Goal: Task Accomplishment & Management: Complete application form

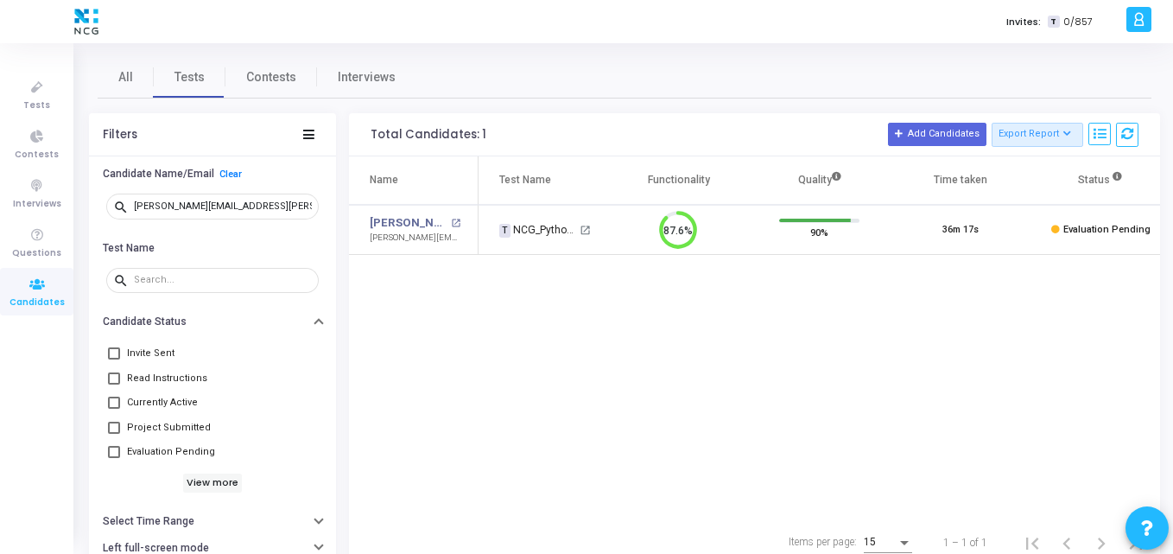
scroll to position [36, 44]
click at [401, 229] on link "Devawrat Vidhate" at bounding box center [408, 222] width 77 height 17
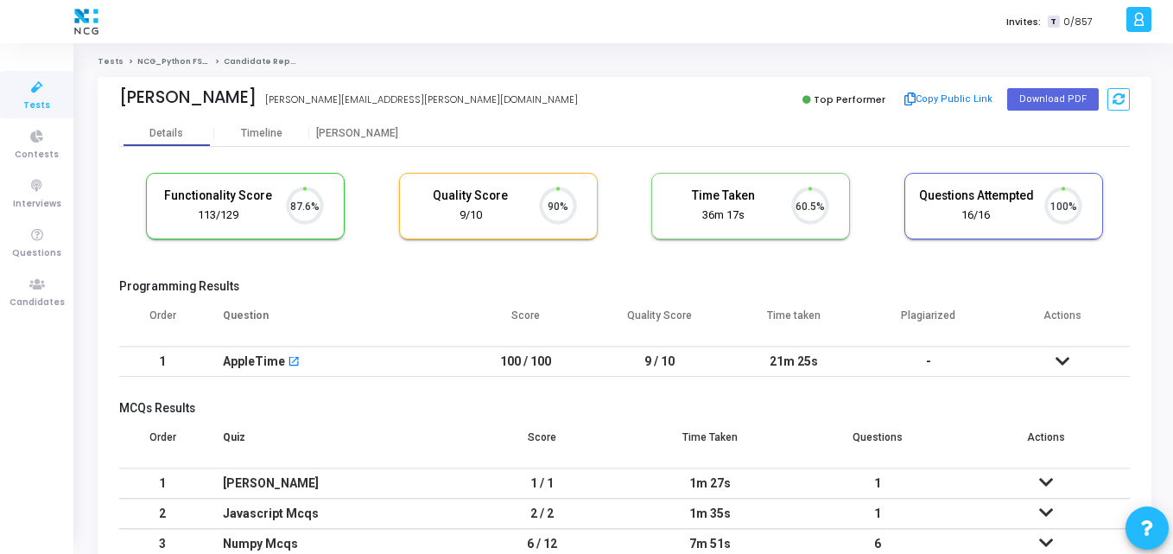
scroll to position [36, 44]
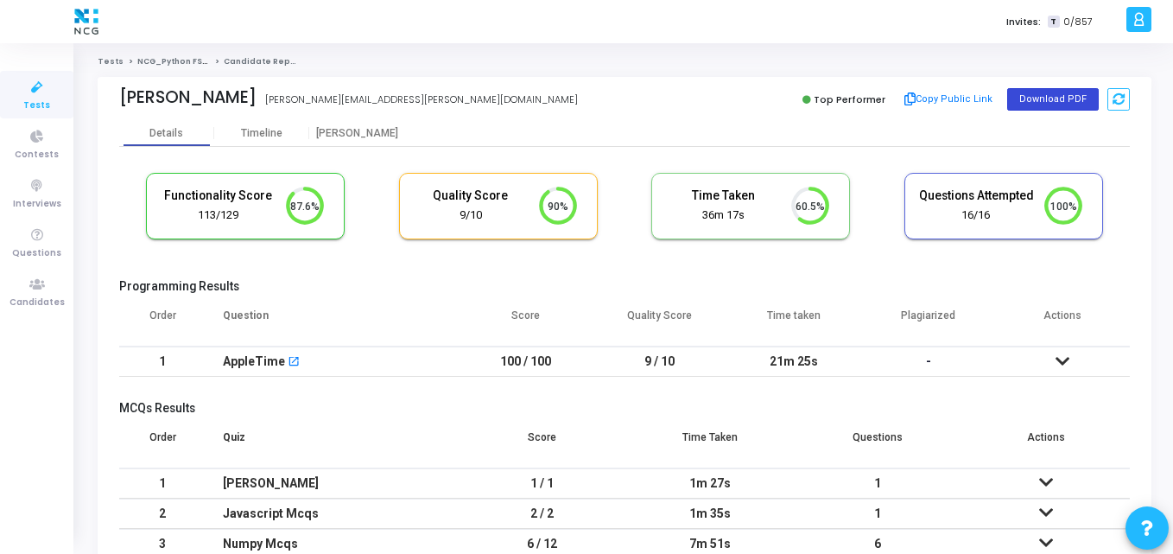
click at [1040, 107] on button "Download PDF" at bounding box center [1053, 99] width 92 height 22
click at [397, 277] on cj-candidate-results "Functionality Score 113/129 87.6% Quality Score 9/10 90% Time Taken calculated …" at bounding box center [624, 381] width 1011 height 434
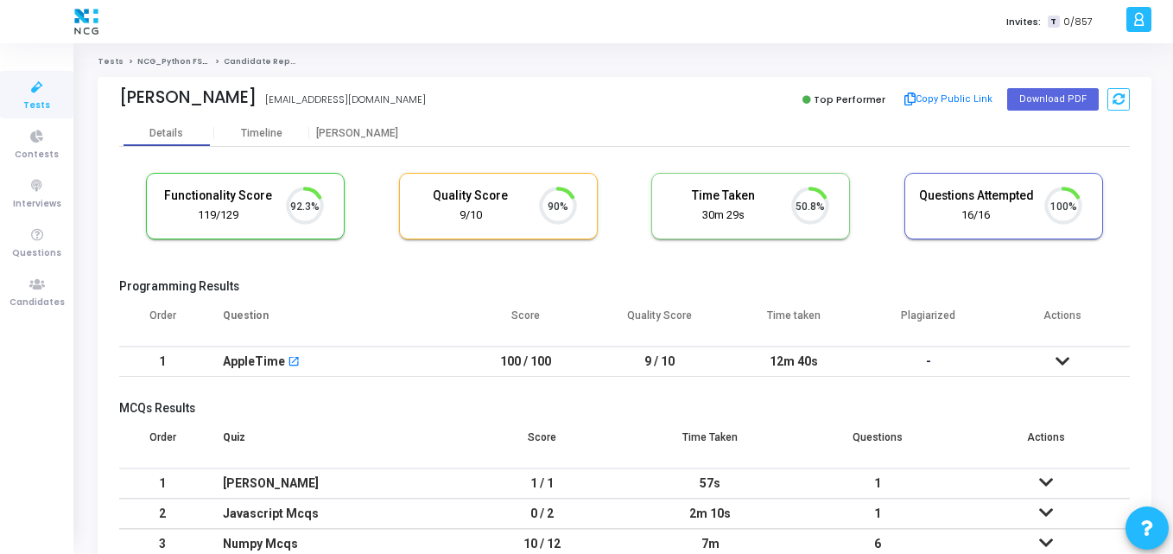
scroll to position [36, 44]
click at [35, 301] on span "Candidates" at bounding box center [37, 302] width 55 height 15
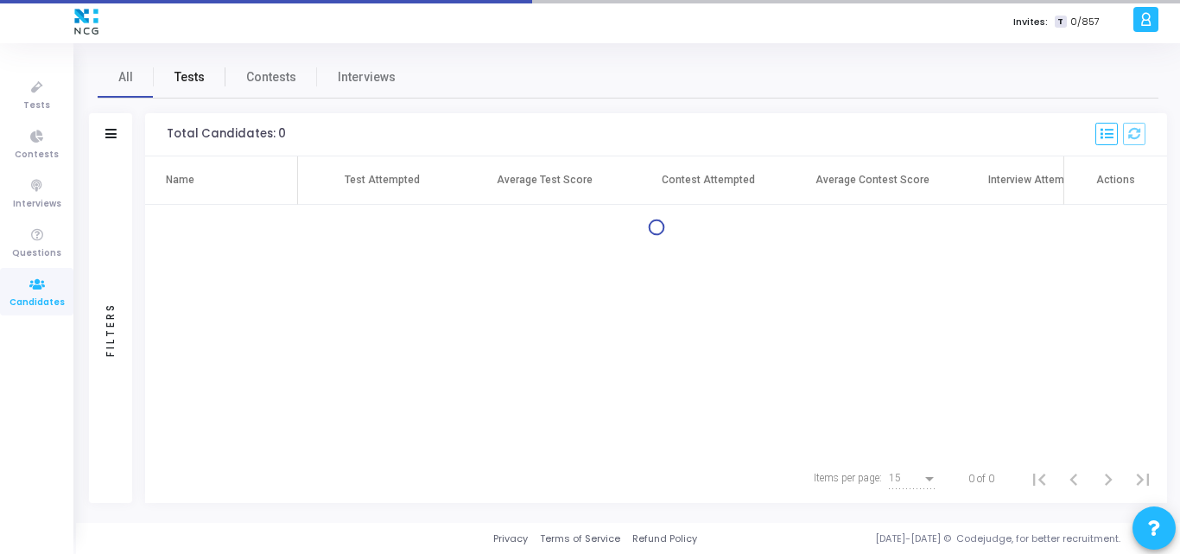
click at [174, 68] on span "Tests" at bounding box center [189, 77] width 30 height 18
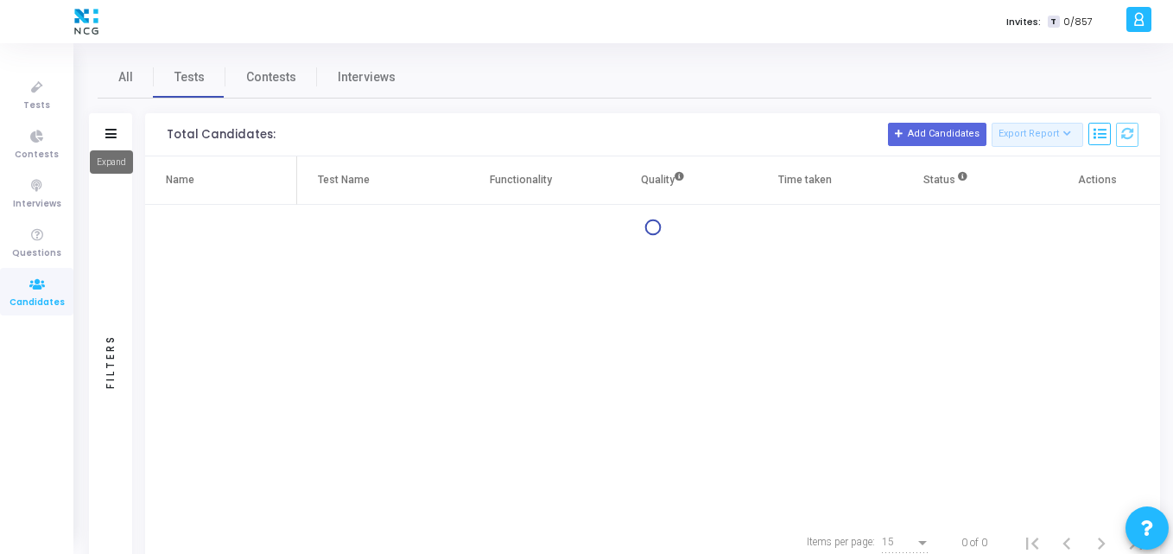
click at [111, 129] on icon at bounding box center [110, 134] width 11 height 10
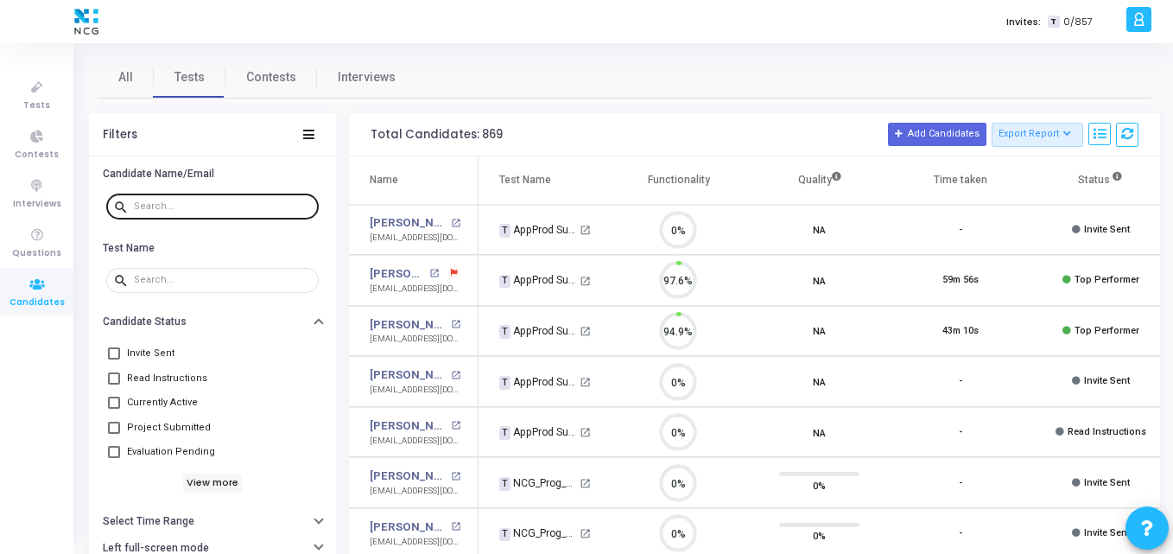
drag, startPoint x: 206, startPoint y: 214, endPoint x: 187, endPoint y: 203, distance: 22.1
click at [187, 203] on div at bounding box center [223, 206] width 178 height 28
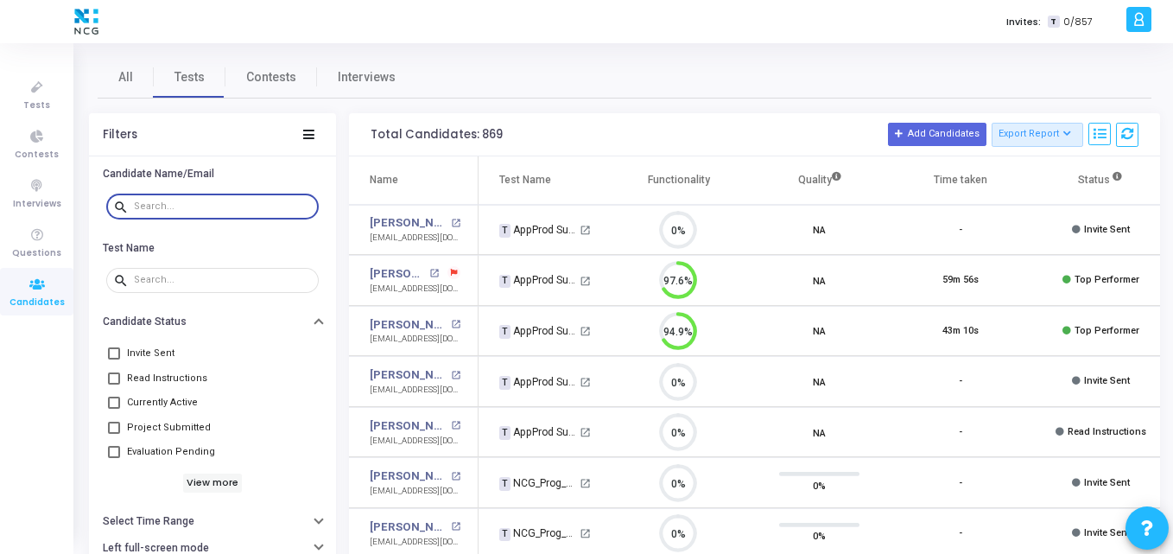
click at [187, 203] on input "text" at bounding box center [223, 206] width 178 height 10
paste input "[EMAIL_ADDRESS][DOMAIN_NAME]"
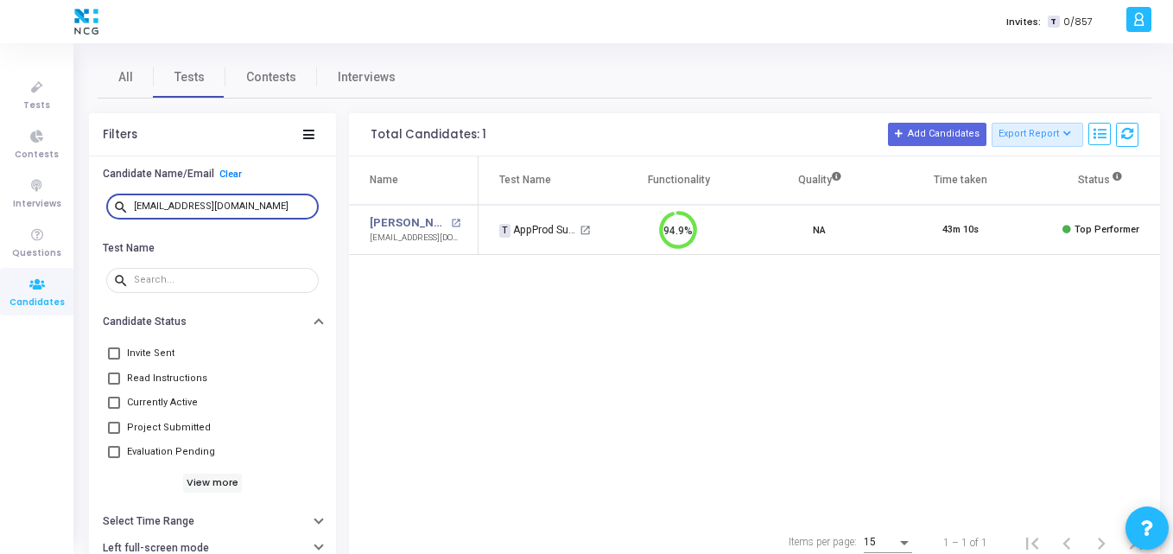
type input "[EMAIL_ADDRESS][DOMAIN_NAME]"
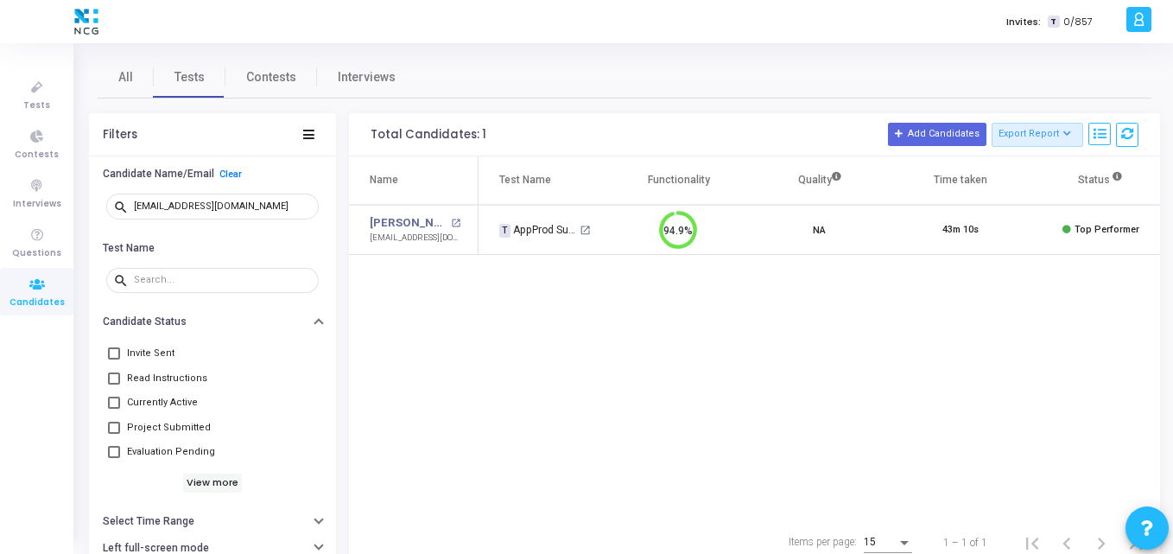
click at [507, 293] on div "Name Test Name Functionality Quality Time taken Status Actions [PERSON_NAME] [P…" at bounding box center [754, 337] width 811 height 362
click at [404, 219] on link "[PERSON_NAME] [PERSON_NAME]" at bounding box center [408, 222] width 77 height 17
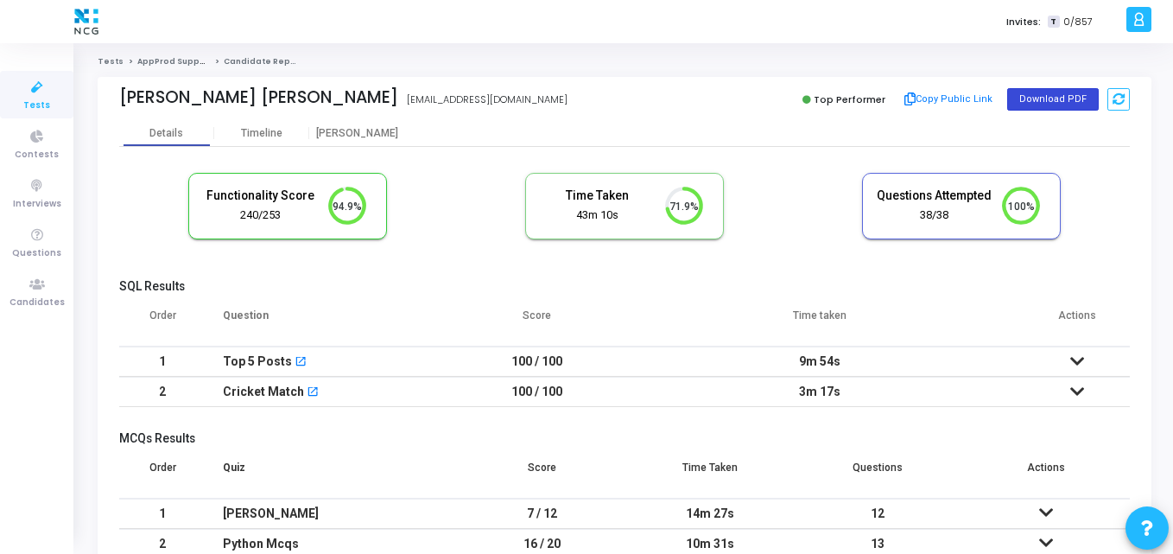
click at [1040, 97] on button "Download PDF" at bounding box center [1053, 99] width 92 height 22
click at [675, 293] on h5 "SQL Results" at bounding box center [624, 286] width 1011 height 15
click at [35, 307] on span "Candidates" at bounding box center [37, 302] width 55 height 15
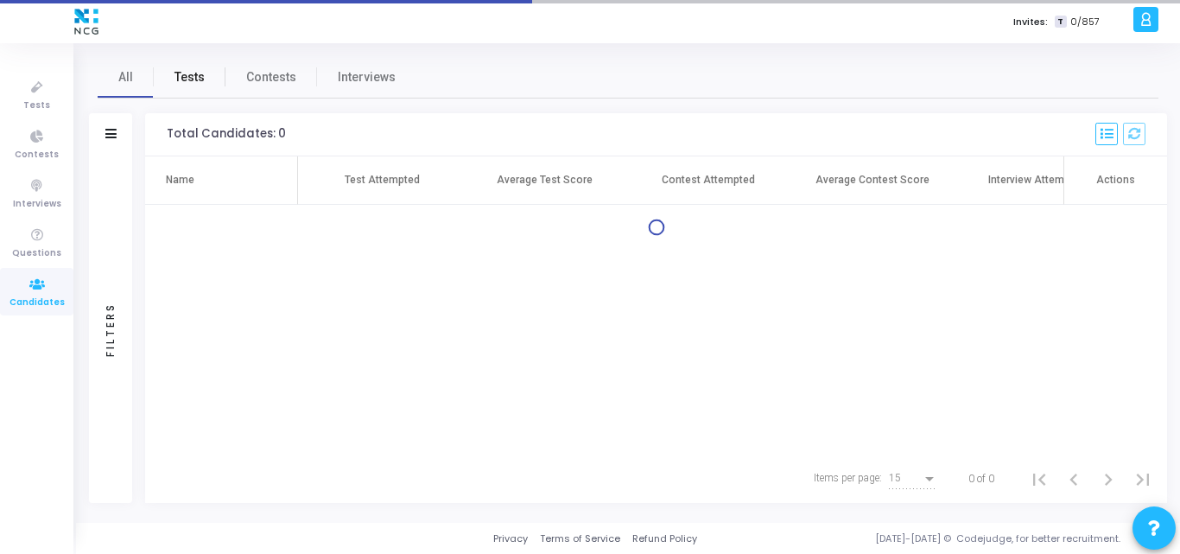
click at [203, 86] on link "Tests" at bounding box center [190, 76] width 72 height 41
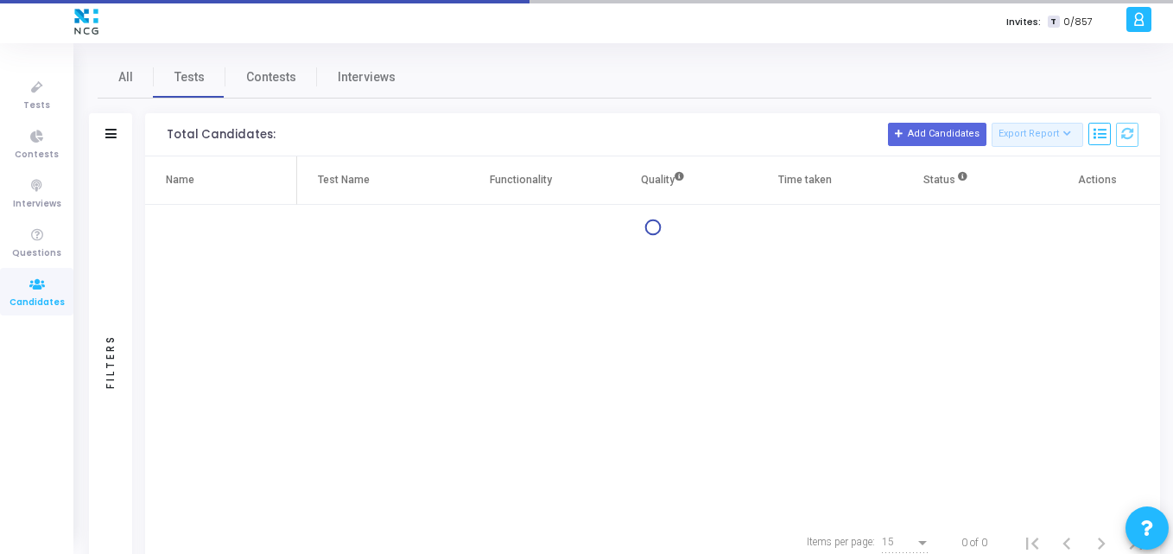
click at [118, 133] on div "Filters" at bounding box center [110, 134] width 43 height 43
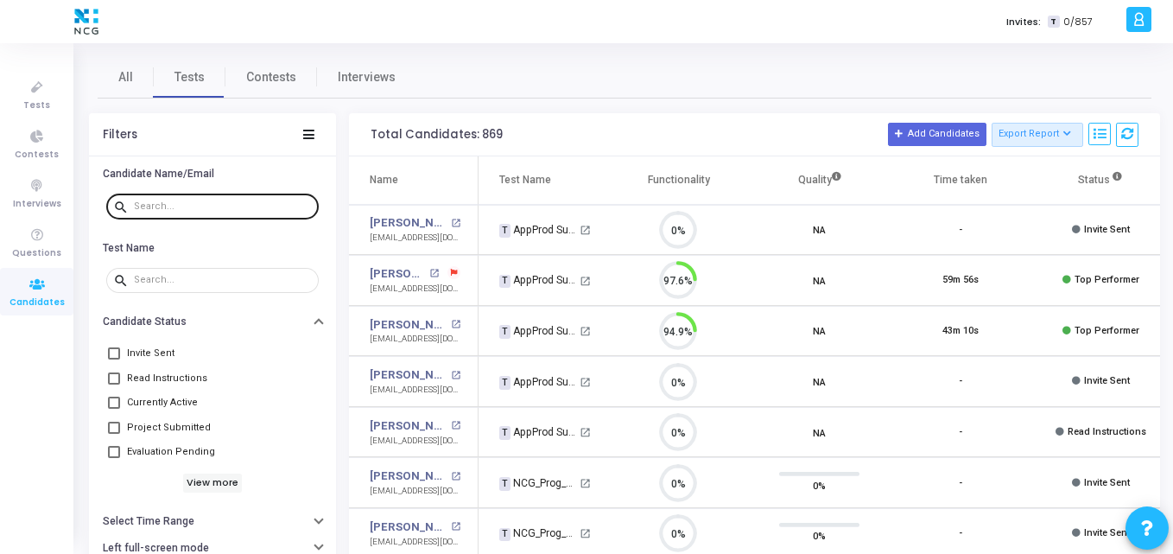
click at [151, 194] on div at bounding box center [223, 206] width 178 height 28
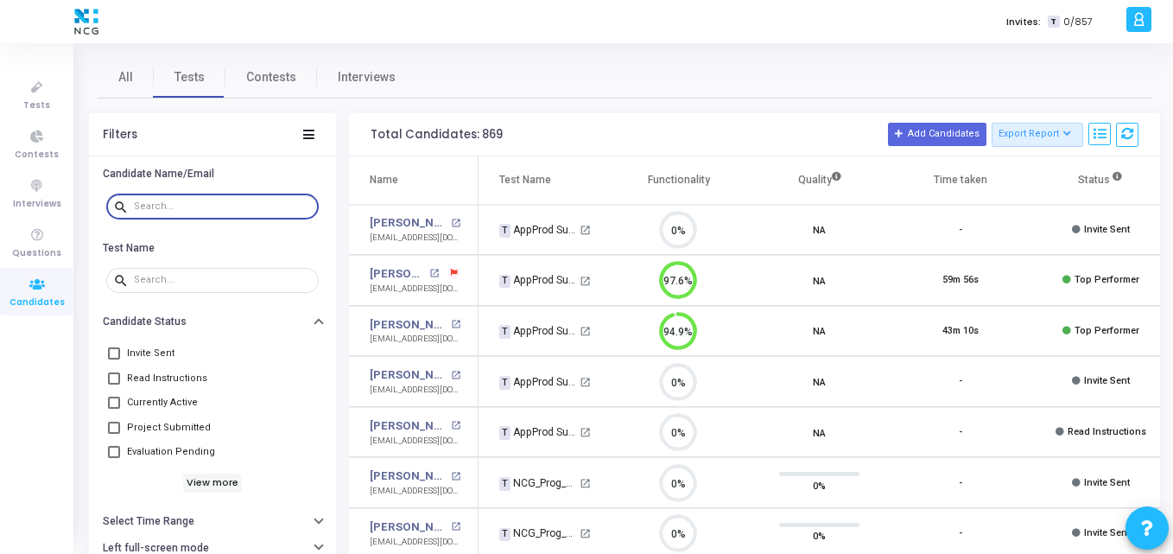
paste input "[EMAIL_ADDRESS][DOMAIN_NAME]"
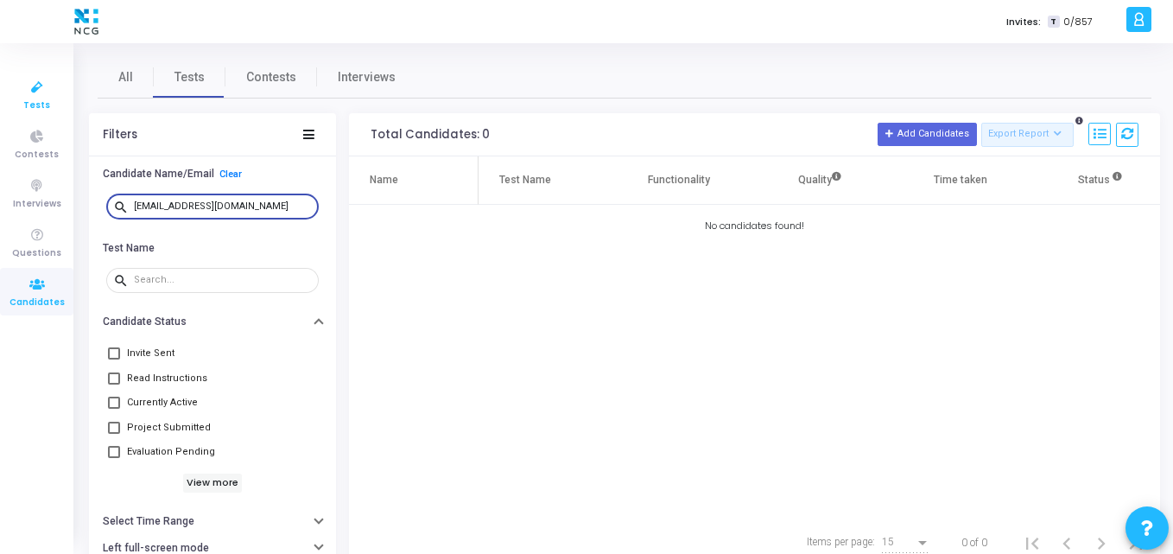
type input "[EMAIL_ADDRESS][DOMAIN_NAME]"
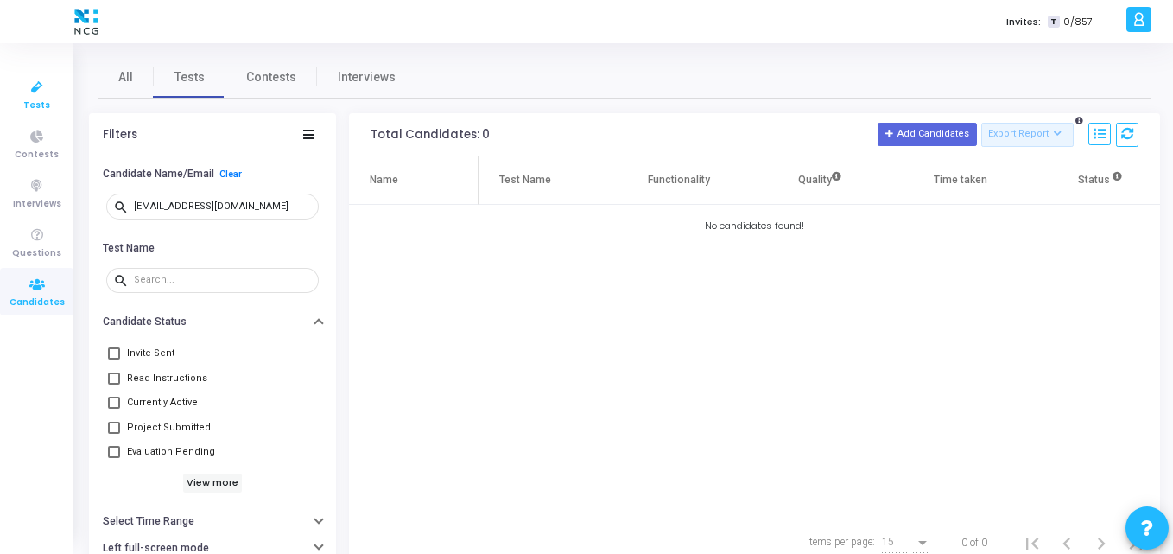
click at [40, 79] on icon at bounding box center [37, 88] width 36 height 22
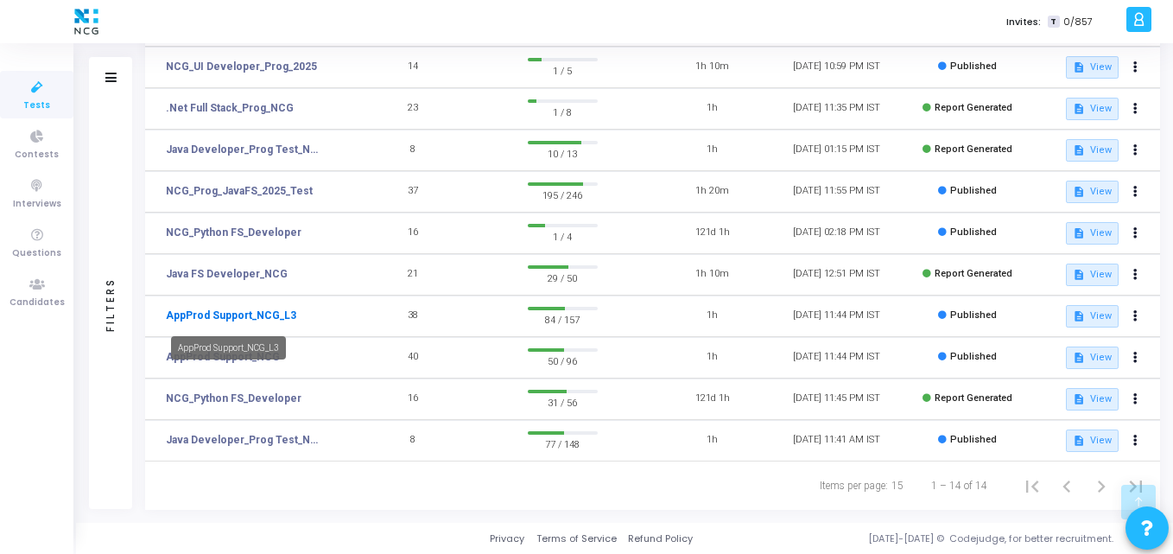
click at [243, 318] on link "AppProd Support_NCG_L3" at bounding box center [231, 315] width 130 height 16
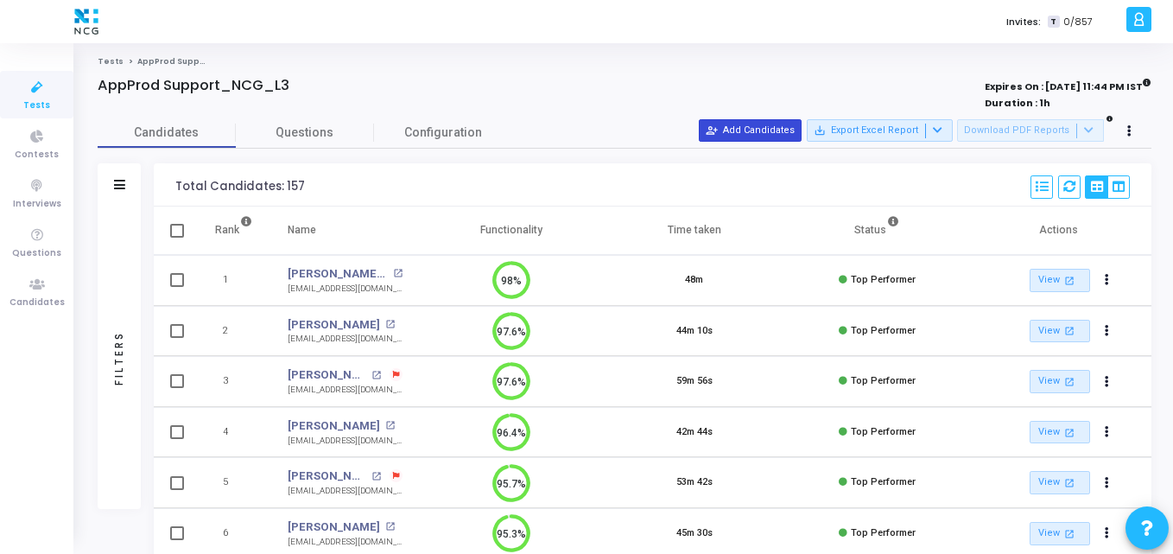
click at [764, 130] on button "person_add_alt Add Candidates" at bounding box center [750, 130] width 103 height 22
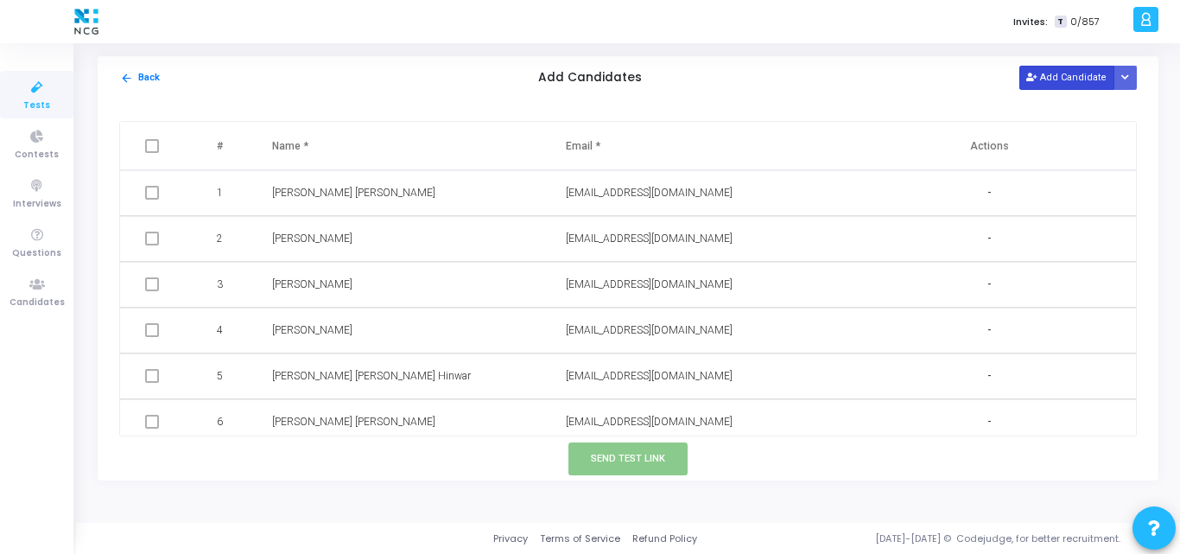
click at [1060, 86] on button "Add Candidate" at bounding box center [1066, 77] width 95 height 23
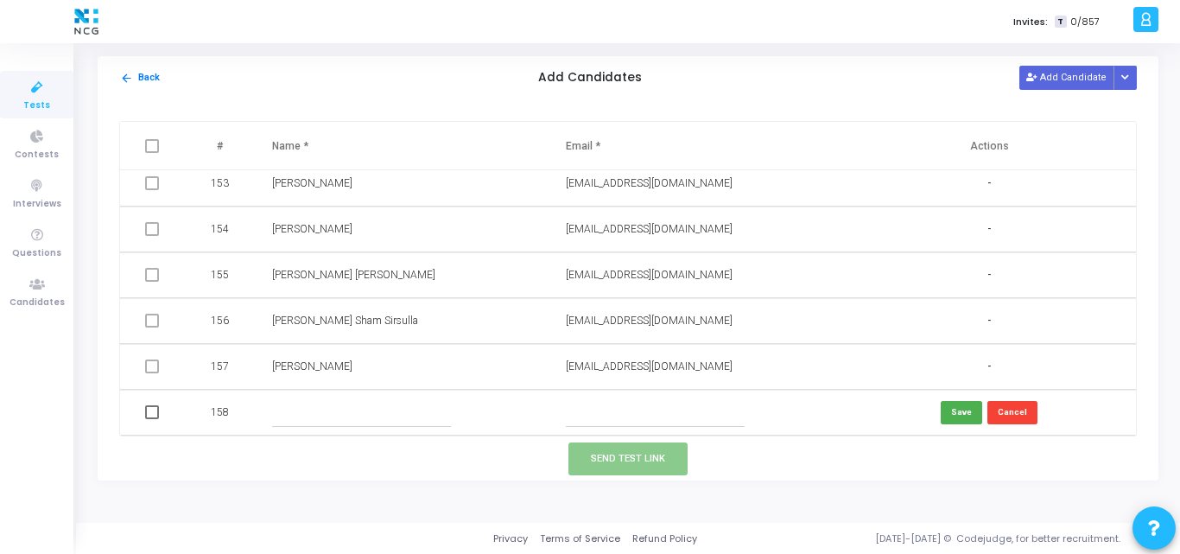
click at [593, 415] on input "text" at bounding box center [655, 412] width 179 height 29
paste input "[EMAIL_ADDRESS][DOMAIN_NAME]"
type input "[EMAIL_ADDRESS][DOMAIN_NAME]"
click at [302, 413] on input "text" at bounding box center [361, 412] width 179 height 29
paste input "[PERSON_NAME]"
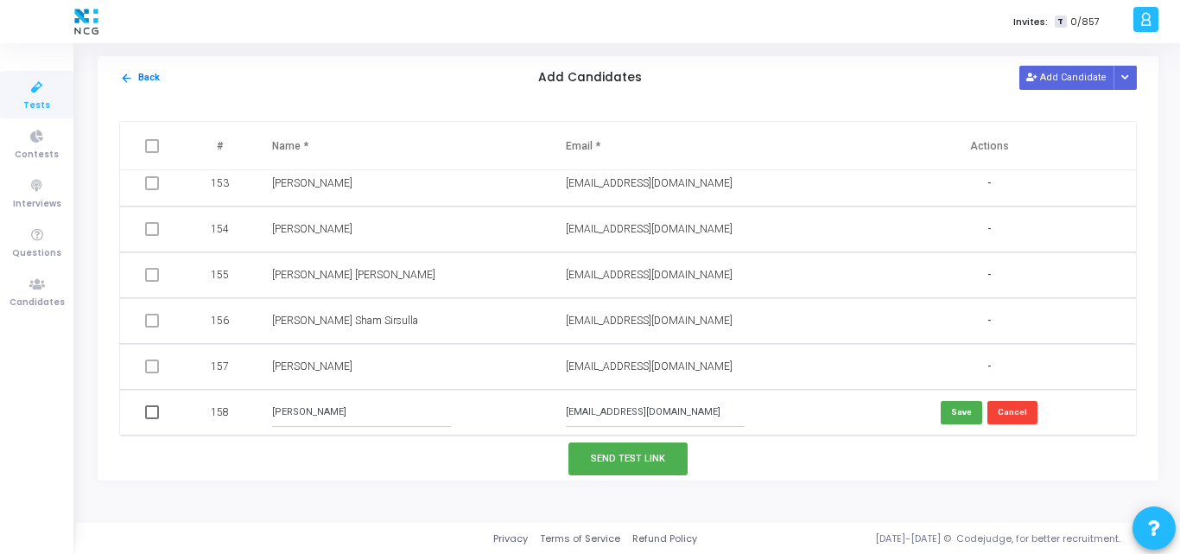
type input "[PERSON_NAME]"
click at [956, 414] on button "Save" at bounding box center [961, 412] width 41 height 23
click at [151, 414] on span at bounding box center [152, 412] width 14 height 14
click at [151, 419] on input "checkbox" at bounding box center [151, 419] width 1 height 1
checkbox input "true"
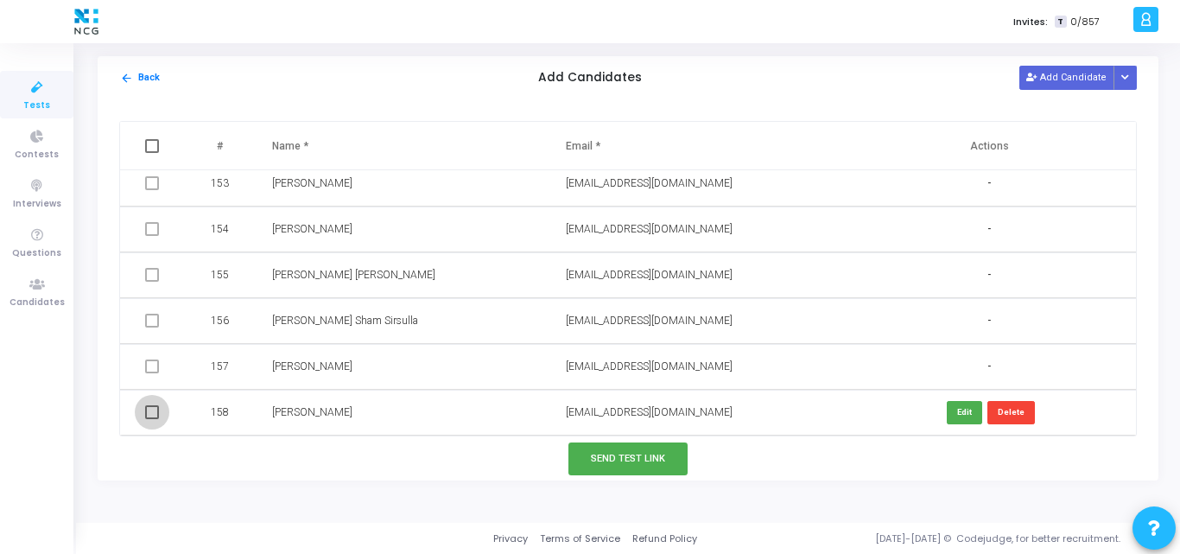
checkbox input "true"
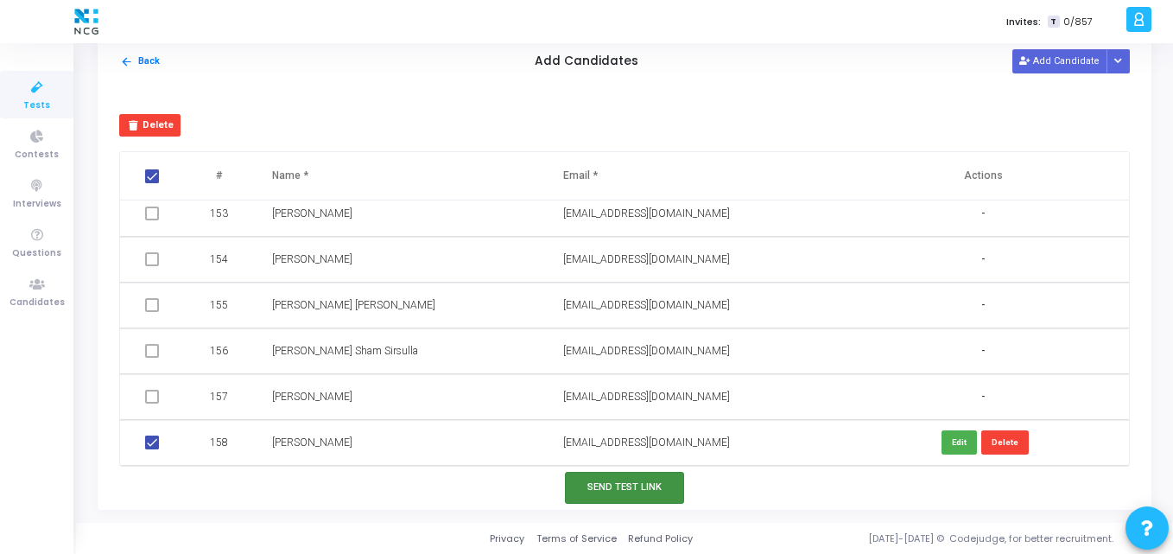
click at [592, 481] on button "Send Test Link" at bounding box center [624, 488] width 119 height 32
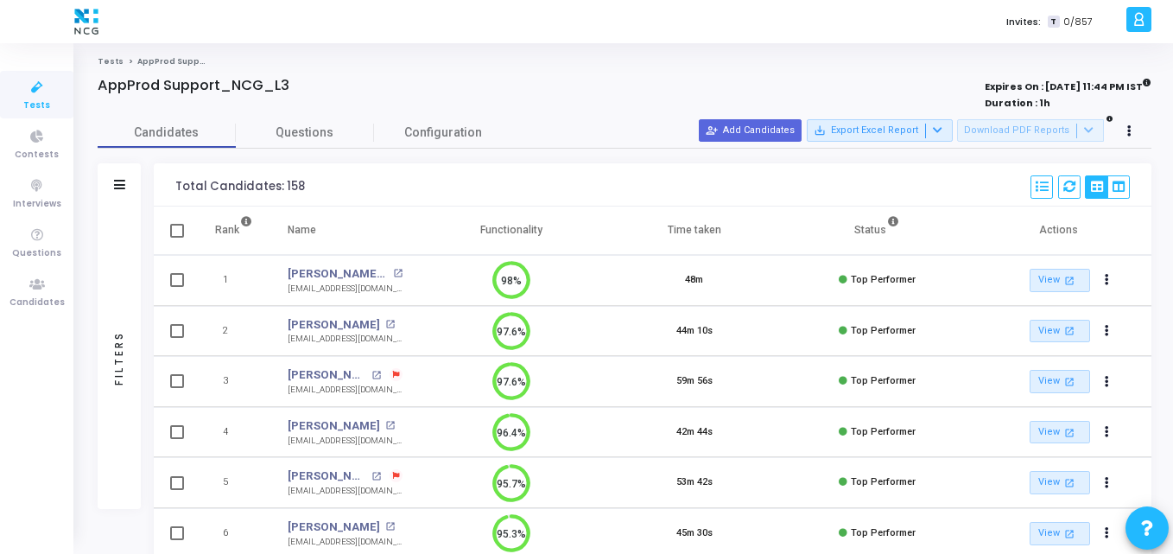
click at [30, 87] on icon at bounding box center [37, 88] width 36 height 22
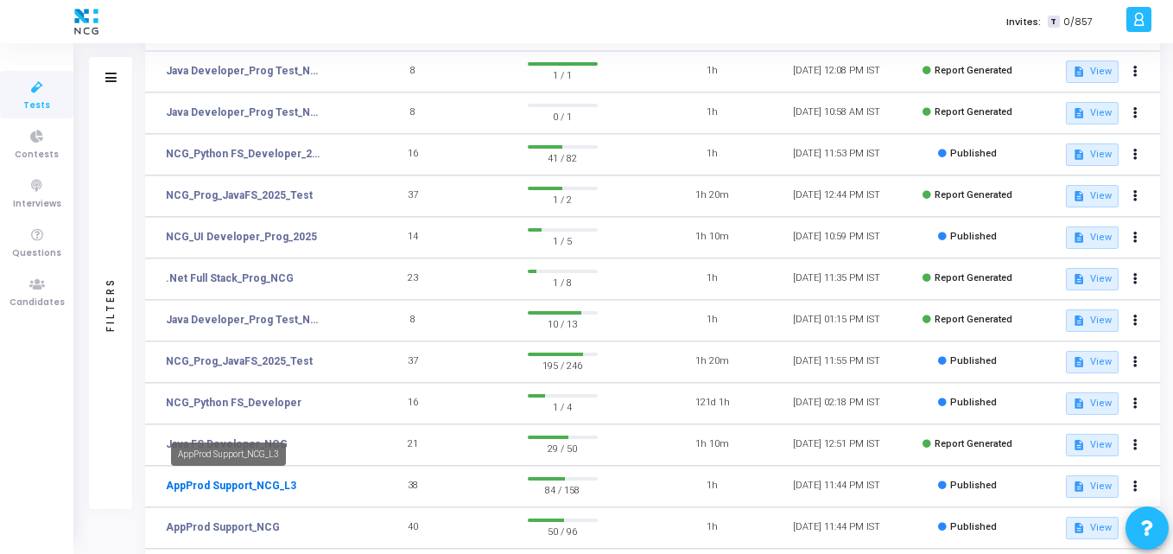
click at [223, 482] on link "AppProd Support_NCG_L3" at bounding box center [231, 486] width 130 height 16
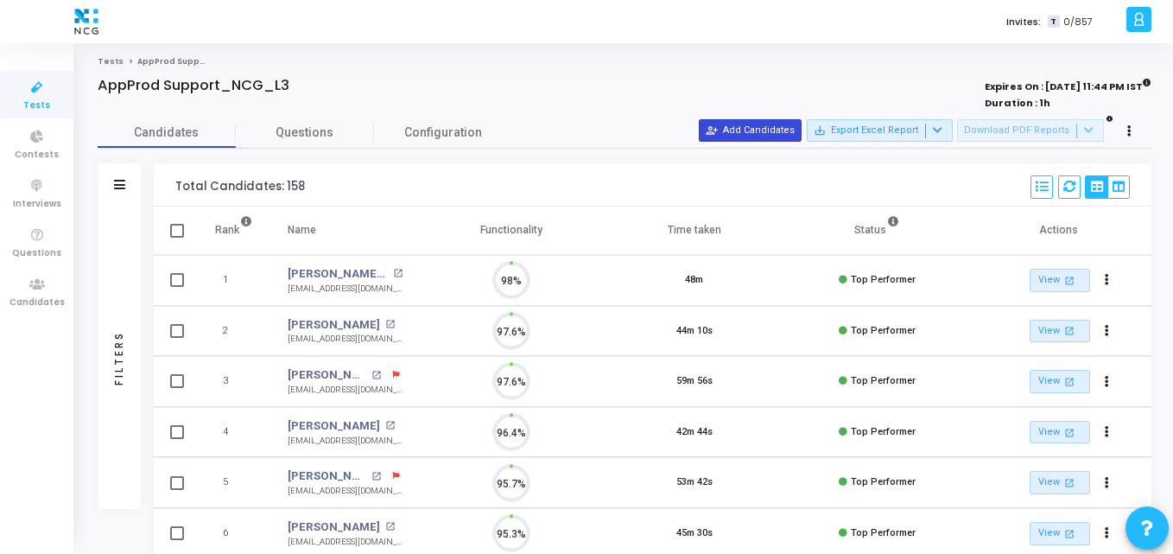
click at [790, 124] on button "person_add_alt Add Candidates" at bounding box center [750, 130] width 103 height 22
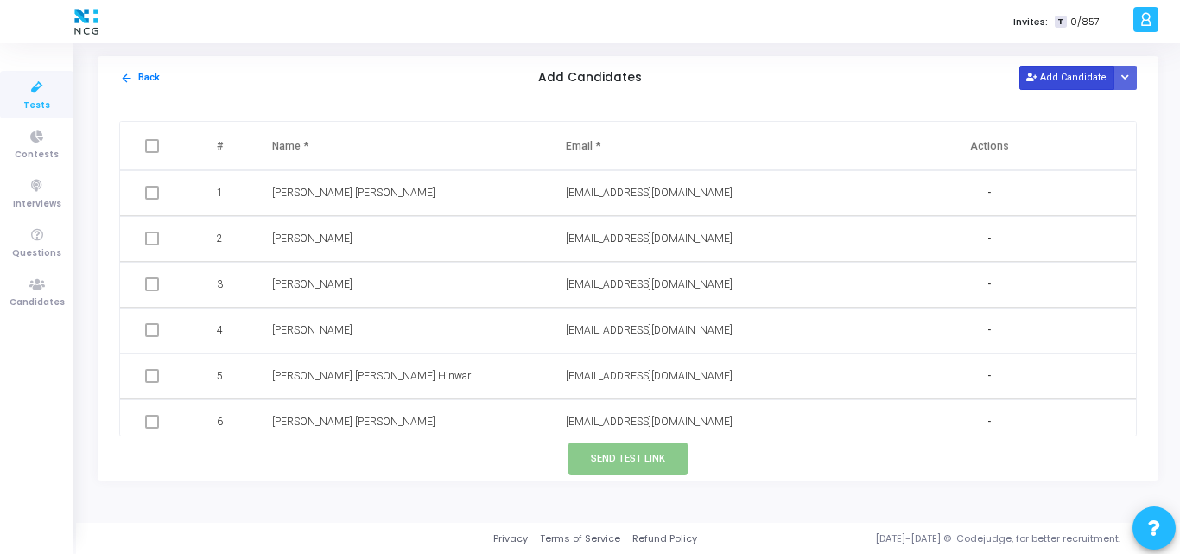
click at [1074, 69] on button "Add Candidate" at bounding box center [1066, 77] width 95 height 23
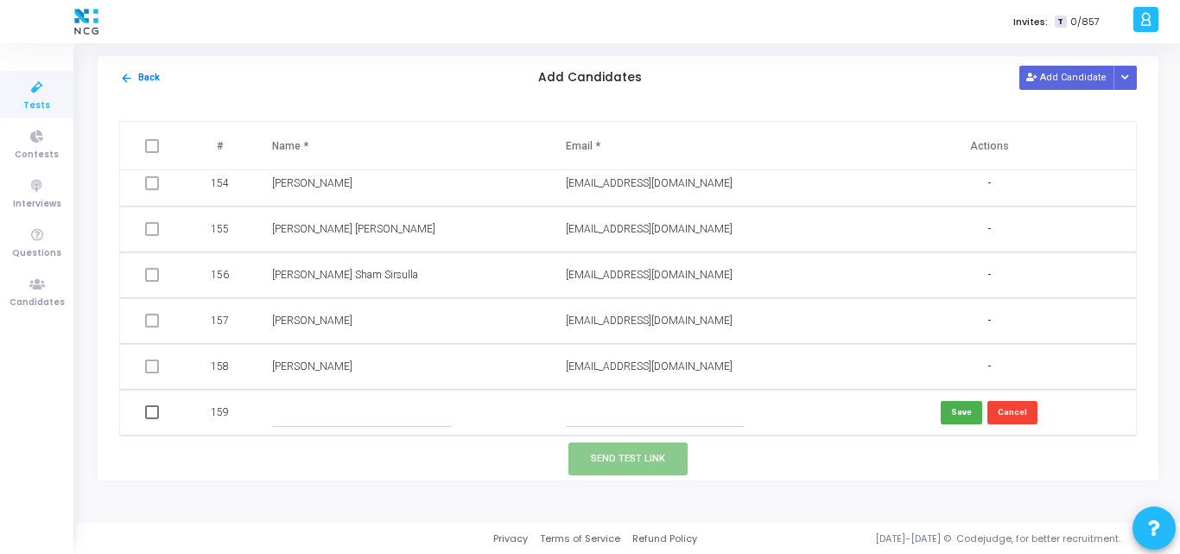
drag, startPoint x: 599, startPoint y: 397, endPoint x: 582, endPoint y: 409, distance: 21.1
click at [582, 409] on td at bounding box center [695, 413] width 294 height 46
click at [582, 409] on input "text" at bounding box center [655, 412] width 179 height 29
paste input "[EMAIL_ADDRESS][DOMAIN_NAME]"
type input "[EMAIL_ADDRESS][DOMAIN_NAME]"
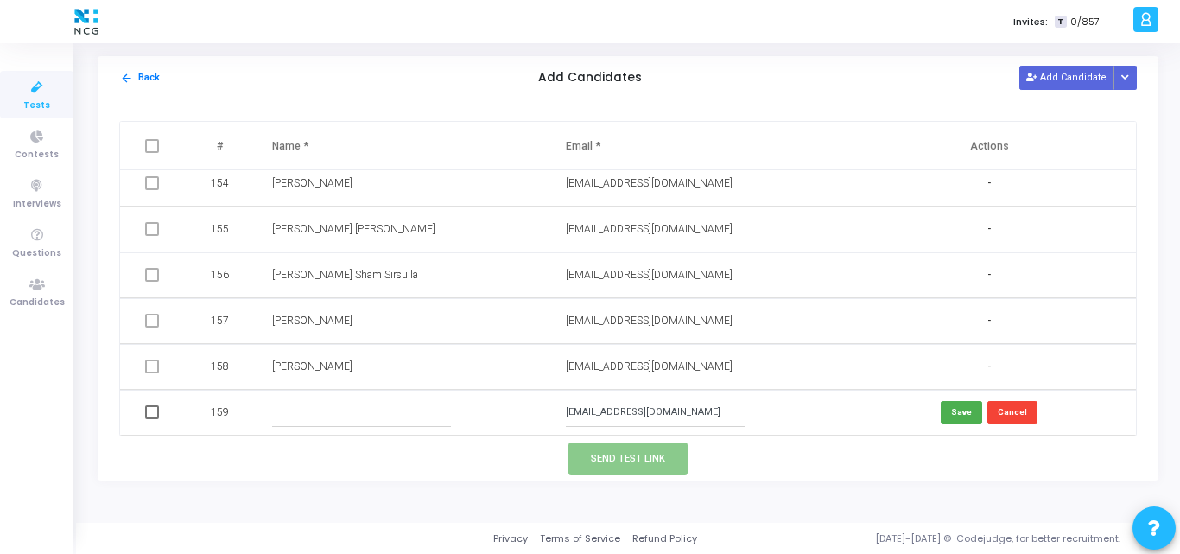
click at [377, 425] on input "text" at bounding box center [361, 412] width 179 height 29
paste input "[PERSON_NAME] Sham Sirsulla"
type input "[PERSON_NAME] Sham Sirsulla"
click at [958, 413] on button "Save" at bounding box center [961, 412] width 41 height 23
click at [1011, 420] on button "Cancel" at bounding box center [1012, 412] width 50 height 23
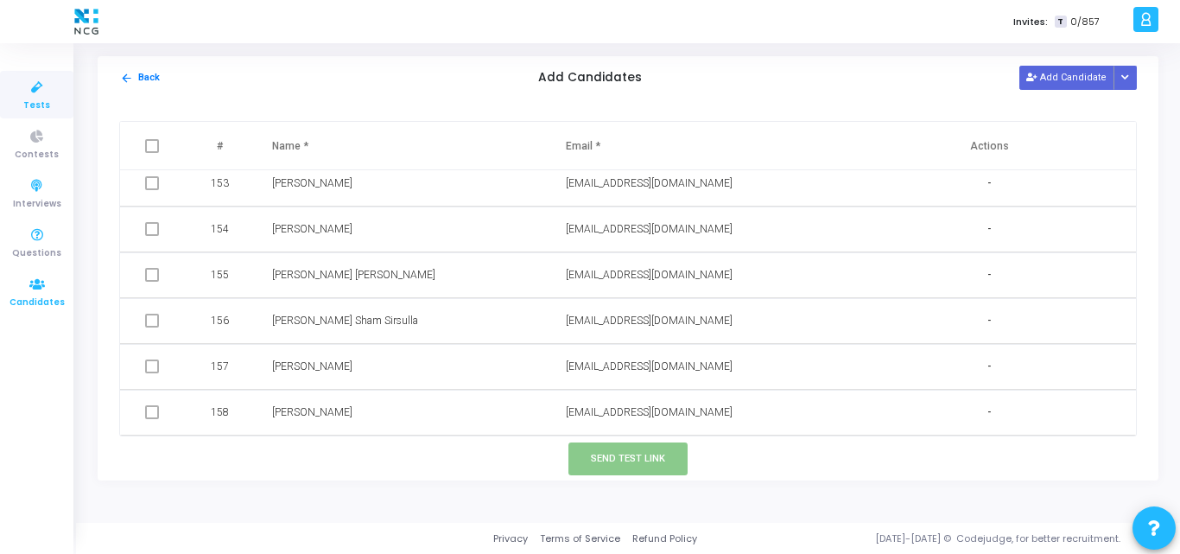
click at [27, 274] on icon at bounding box center [37, 285] width 36 height 22
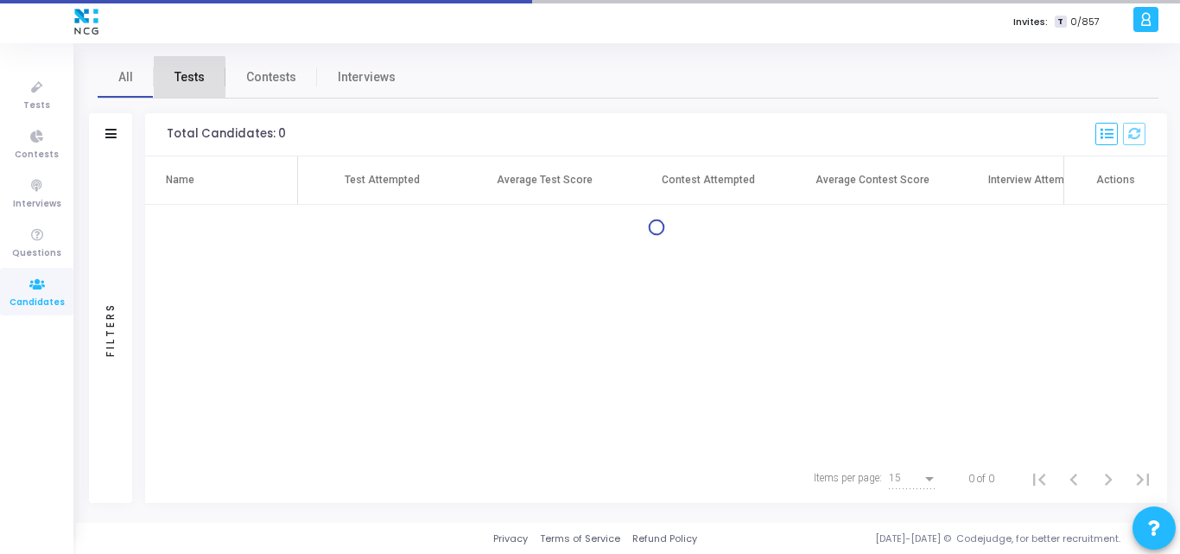
click at [174, 85] on span "Tests" at bounding box center [189, 77] width 30 height 18
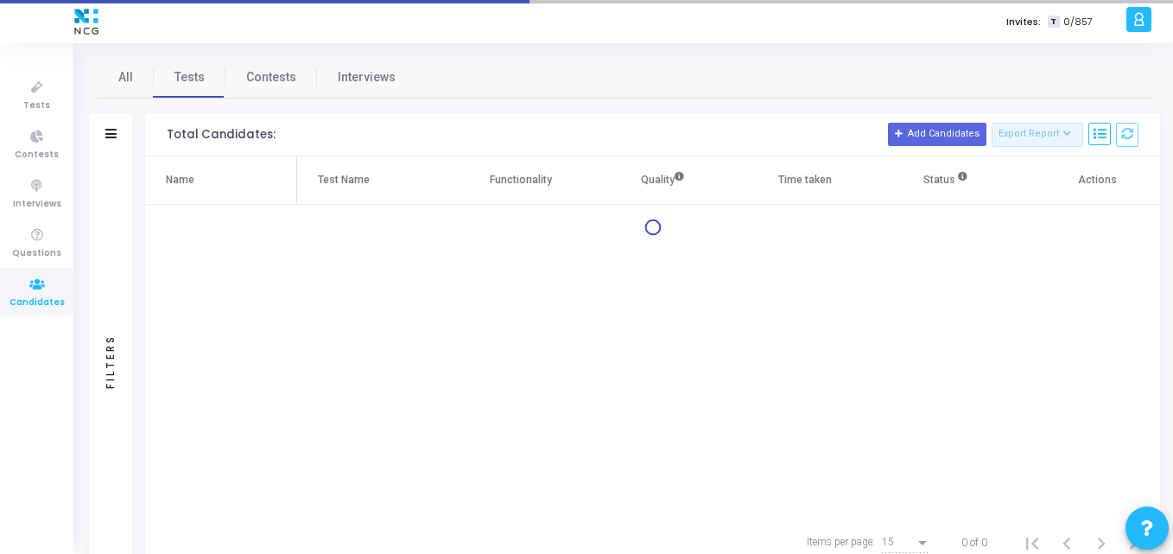
click at [102, 129] on div "Filters" at bounding box center [110, 134] width 43 height 43
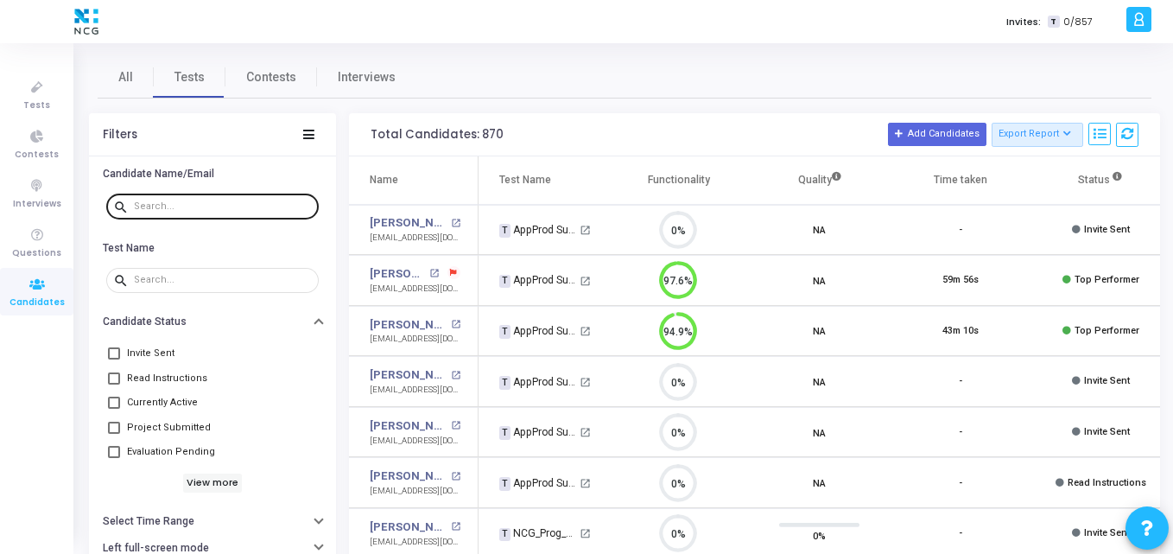
drag, startPoint x: 199, startPoint y: 196, endPoint x: 169, endPoint y: 214, distance: 34.5
click at [169, 214] on div at bounding box center [223, 206] width 178 height 28
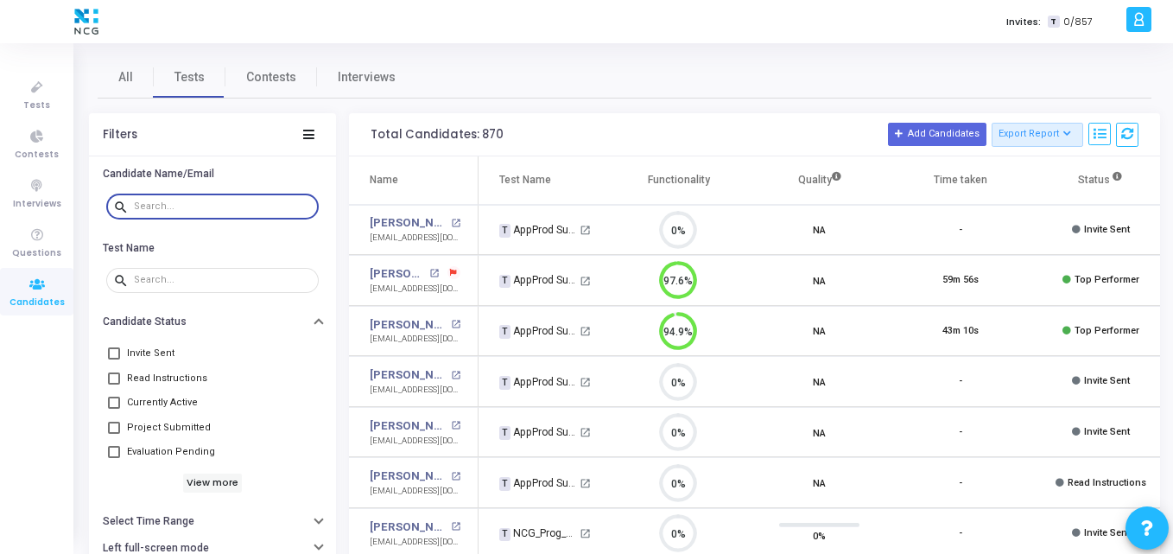
click at [169, 214] on div at bounding box center [223, 206] width 178 height 28
paste input "[PERSON_NAME] Sham Sirsulla"
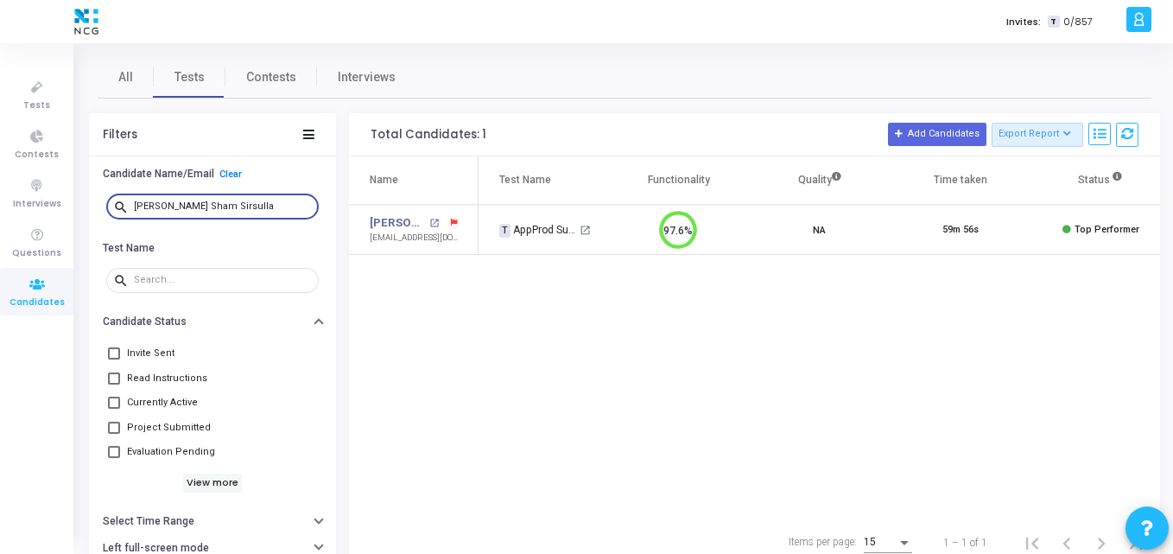
type input "[PERSON_NAME] Sham Sirsulla"
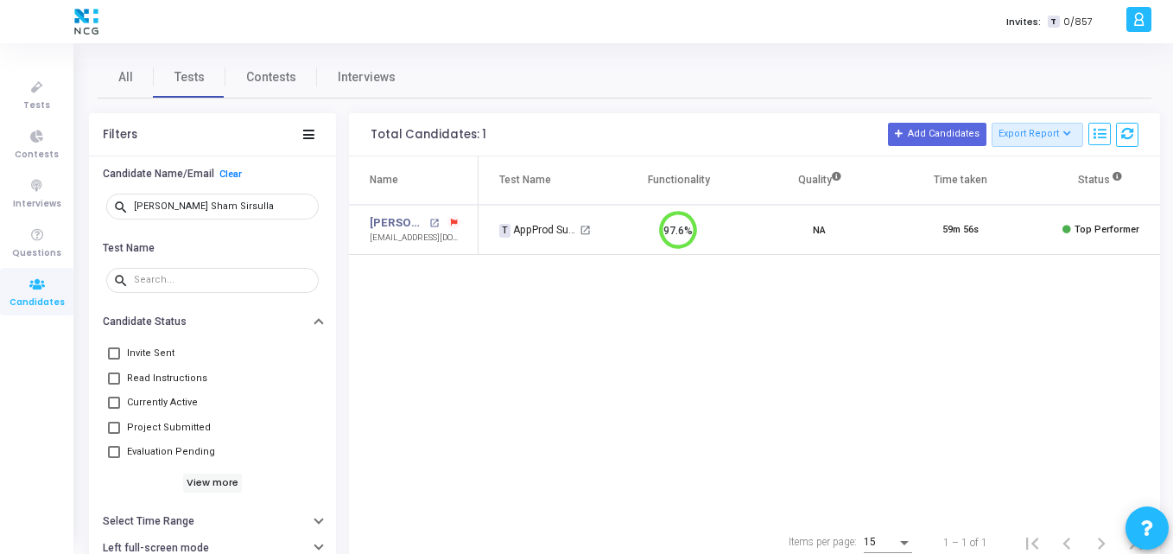
click at [397, 213] on td "[PERSON_NAME] Sham Sirsulla open_in_new [EMAIL_ADDRESS][DOMAIN_NAME]" at bounding box center [414, 230] width 130 height 51
click at [392, 219] on link "[PERSON_NAME] Sham Sirsulla" at bounding box center [397, 222] width 55 height 17
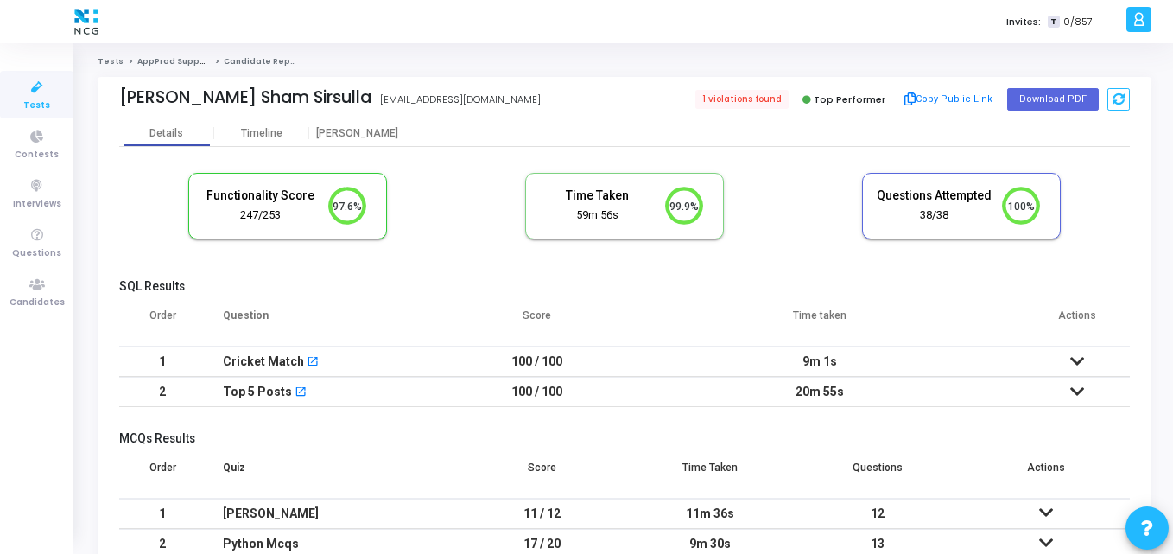
click at [610, 309] on th "Score" at bounding box center [537, 322] width 156 height 48
click at [623, 270] on cj-candidate-results "Functionality Score 247/253 97.6% Time Taken calculated once the test is comple…" at bounding box center [624, 381] width 1011 height 434
click at [1051, 102] on button "Download PDF" at bounding box center [1053, 99] width 92 height 22
click at [53, 293] on icon at bounding box center [37, 285] width 36 height 22
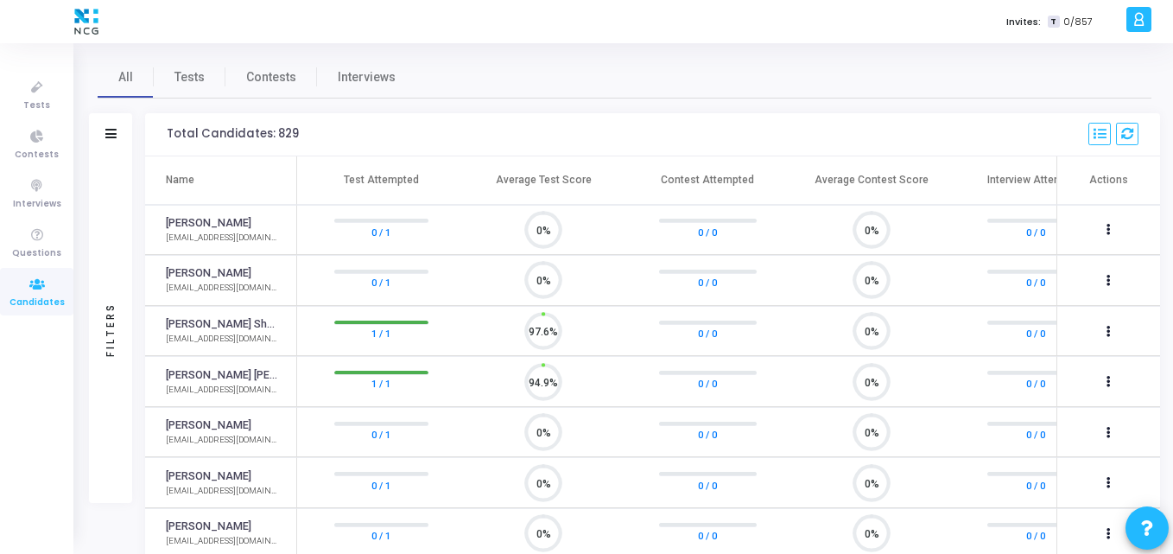
scroll to position [8, 8]
click at [181, 73] on span "Tests" at bounding box center [189, 77] width 30 height 18
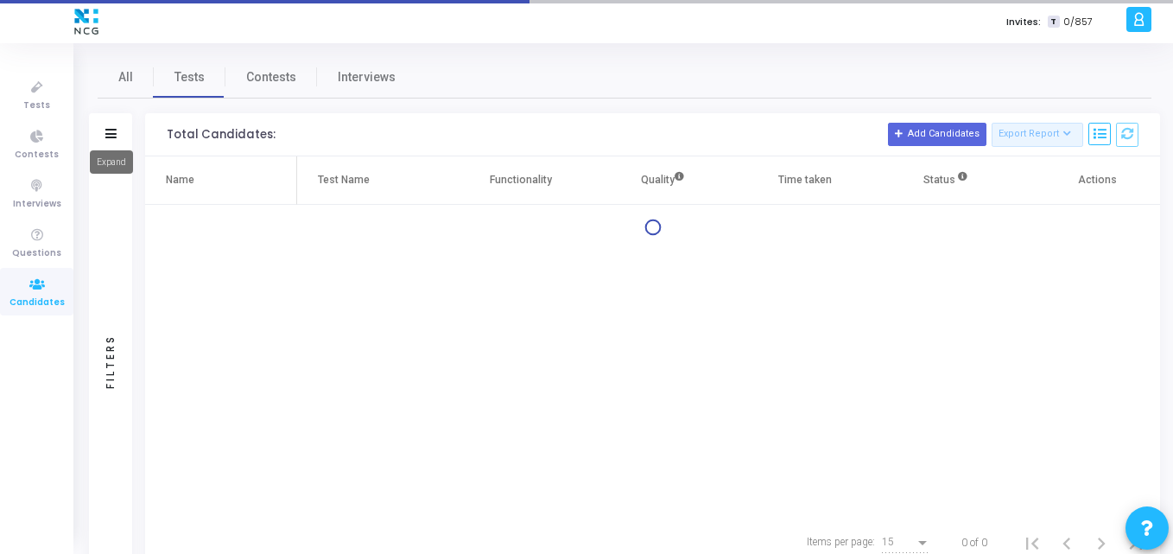
click at [109, 136] on icon at bounding box center [110, 134] width 11 height 10
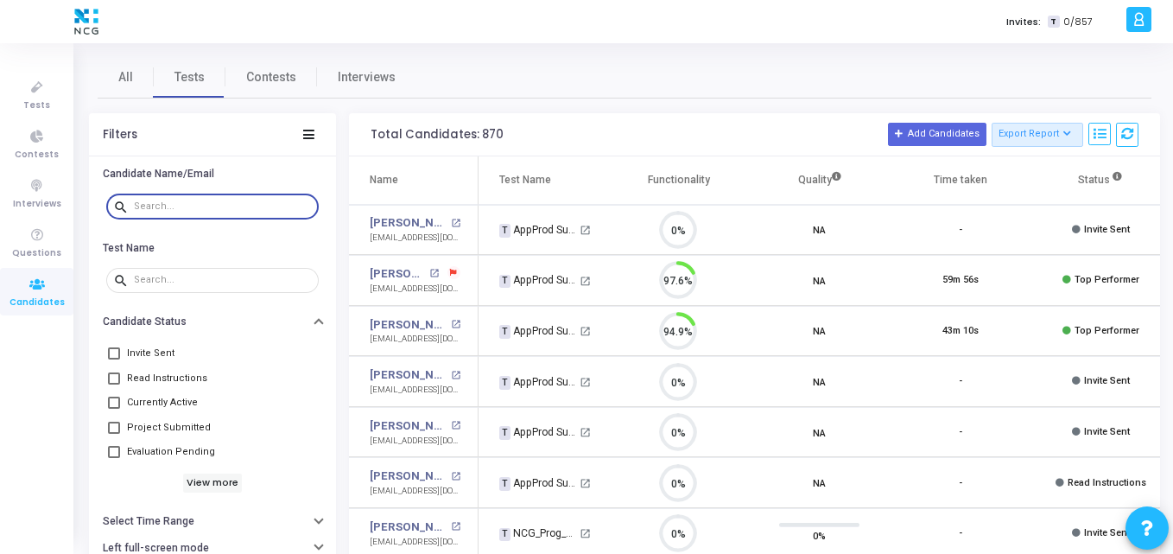
click at [206, 202] on input "text" at bounding box center [223, 206] width 178 height 10
paste input "[EMAIL_ADDRESS][DOMAIN_NAME]"
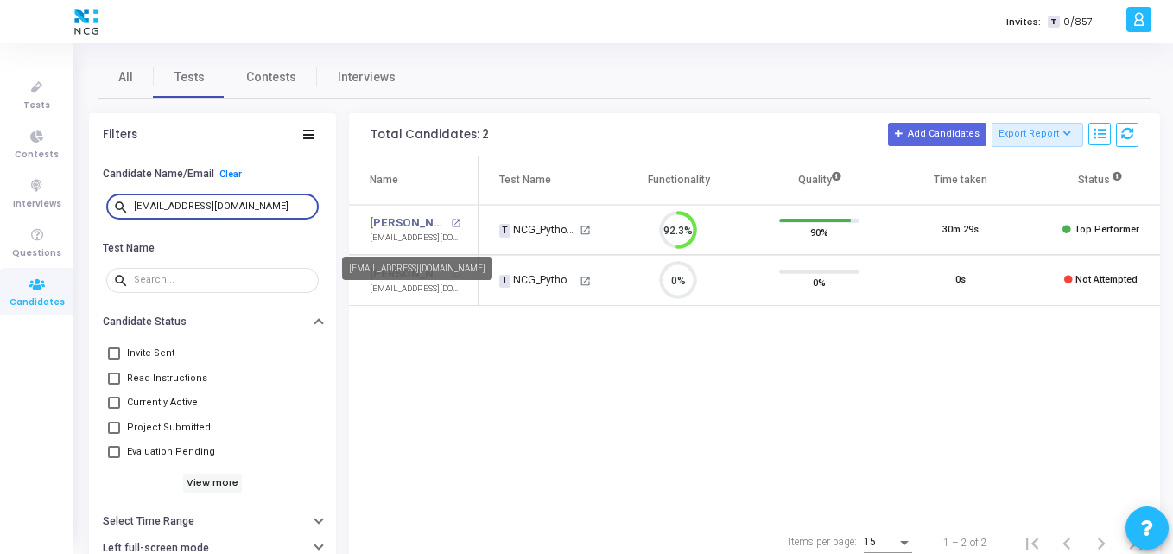
type input "[EMAIL_ADDRESS][DOMAIN_NAME]"
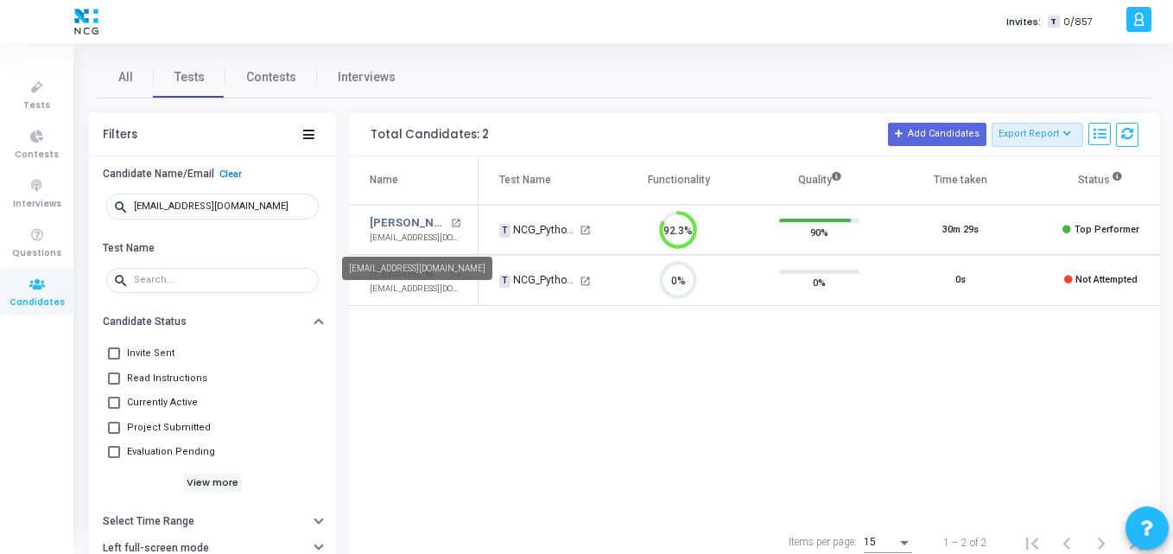
click at [432, 238] on div "[EMAIL_ADDRESS][DOMAIN_NAME]" at bounding box center [415, 237] width 91 height 13
click at [417, 226] on link "[PERSON_NAME]" at bounding box center [408, 222] width 77 height 17
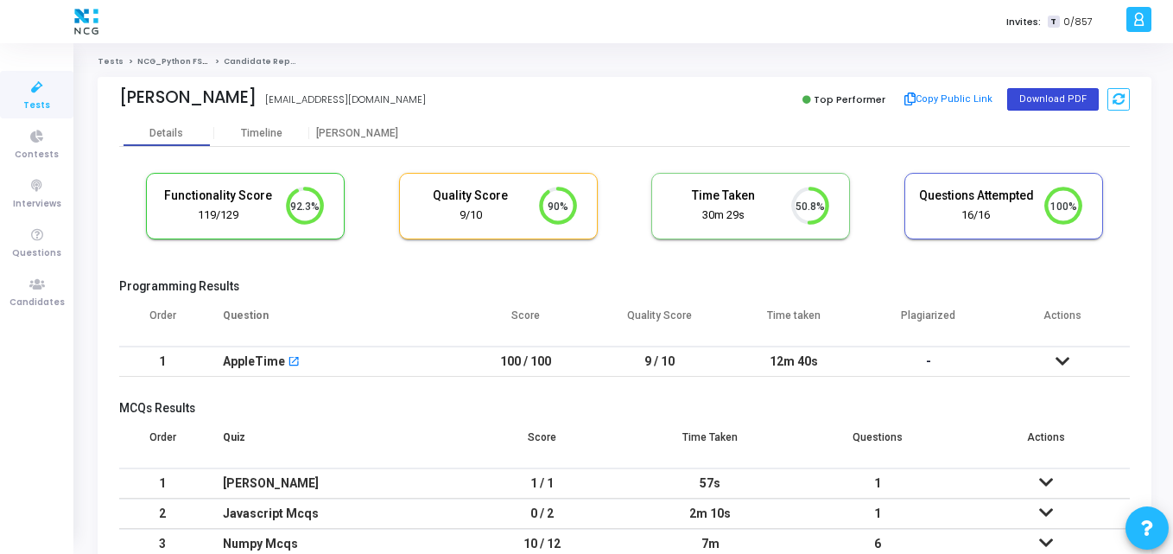
click at [1044, 106] on button "Download PDF" at bounding box center [1053, 99] width 92 height 22
click at [39, 300] on span "Candidates" at bounding box center [37, 302] width 55 height 15
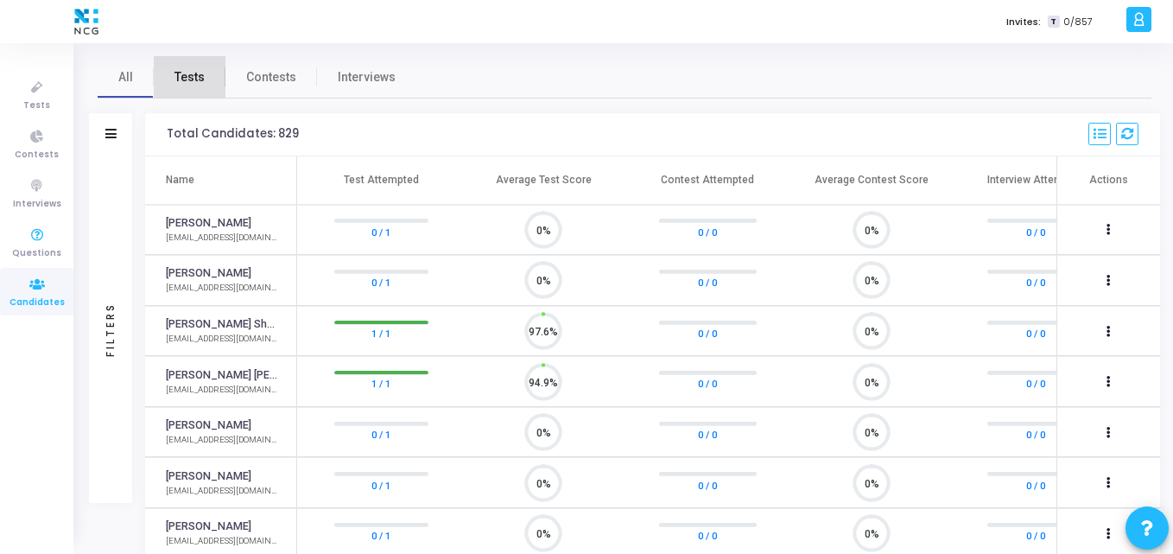
click at [195, 79] on span "Tests" at bounding box center [189, 77] width 30 height 18
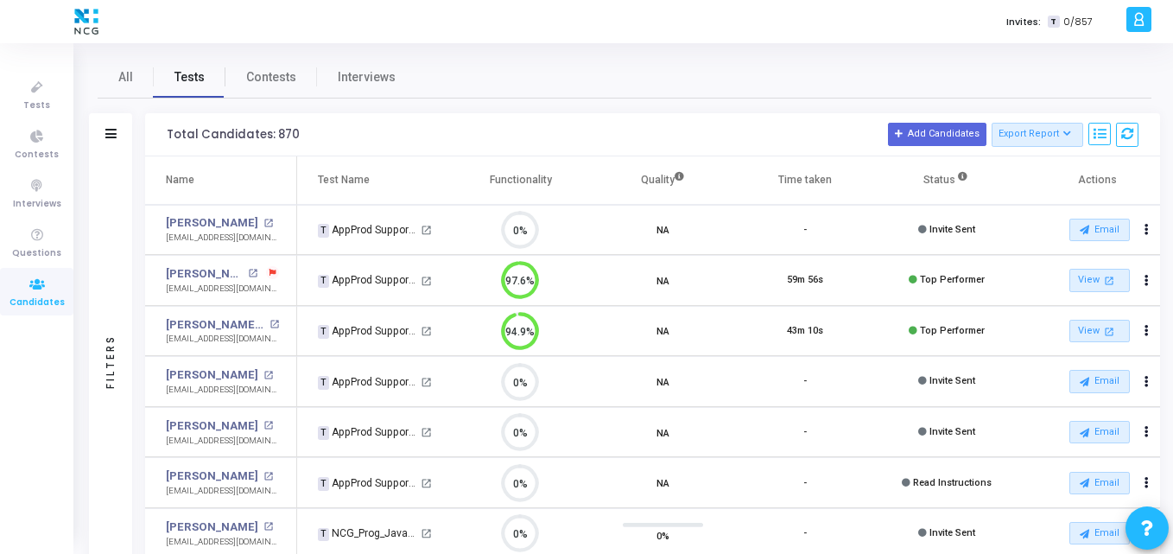
scroll to position [8, 8]
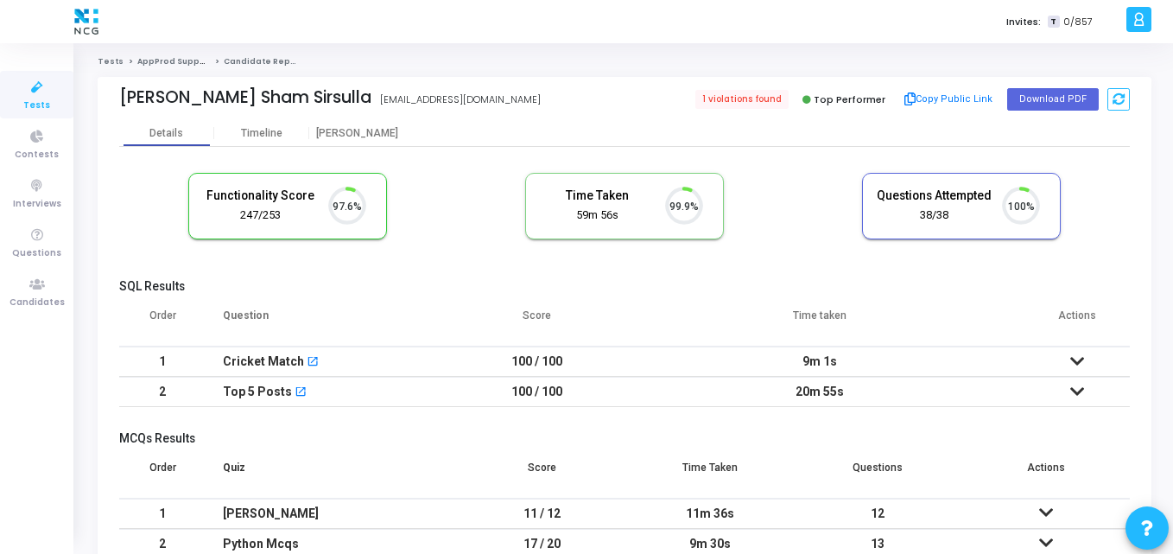
scroll to position [36, 44]
